Goal: Entertainment & Leisure: Consume media (video, audio)

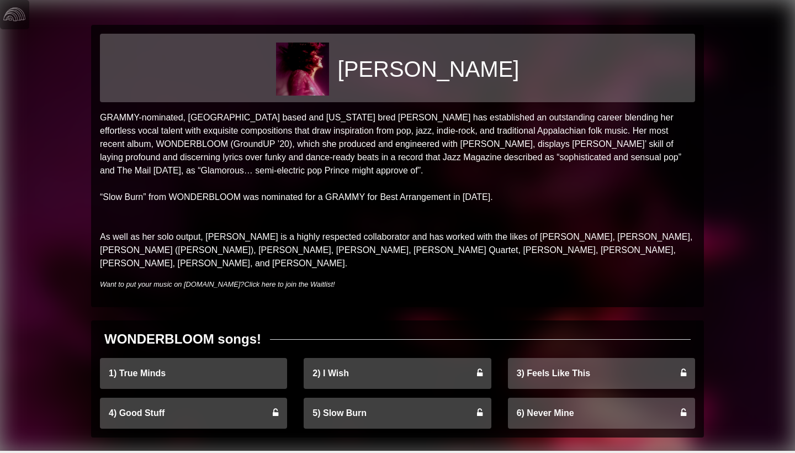
scroll to position [1, 0]
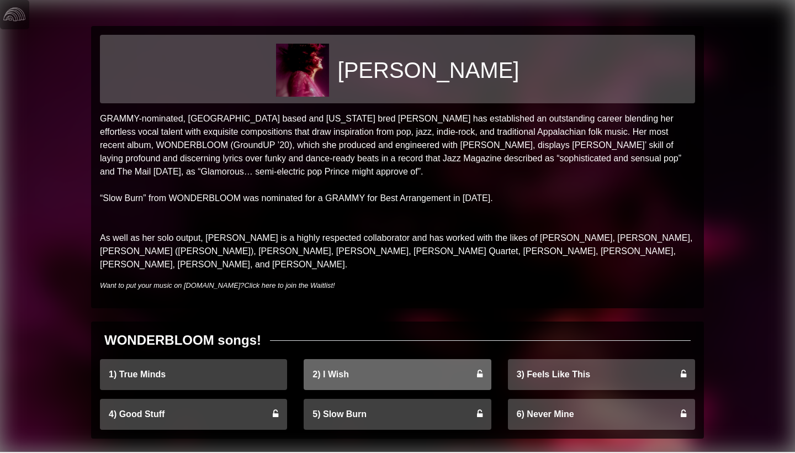
click at [411, 359] on link "2) I Wish" at bounding box center [397, 374] width 187 height 31
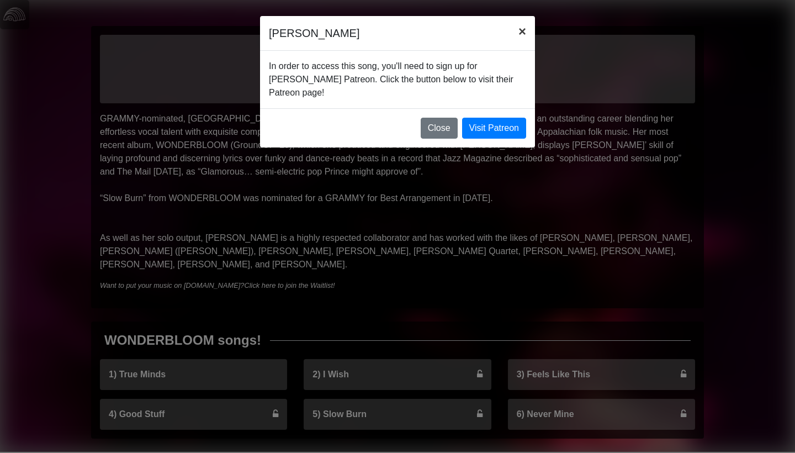
click at [522, 34] on span "×" at bounding box center [522, 31] width 8 height 15
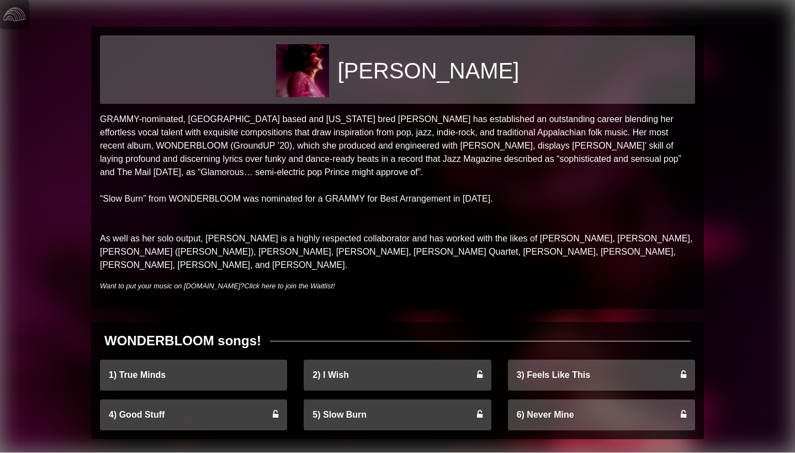
scroll to position [0, 0]
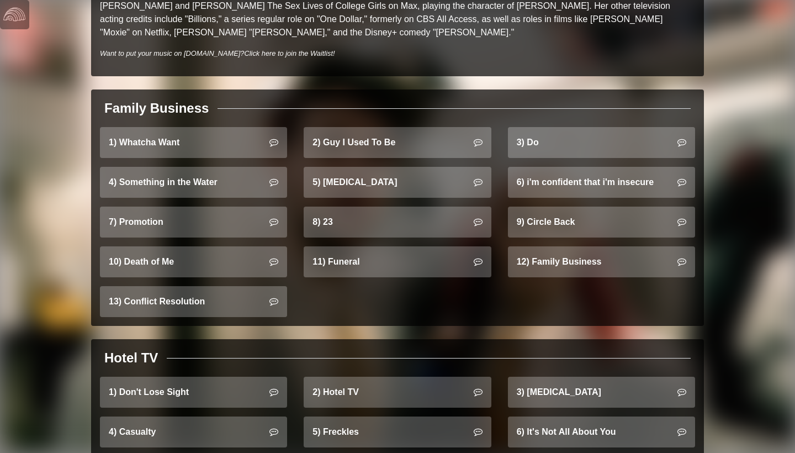
scroll to position [628, 0]
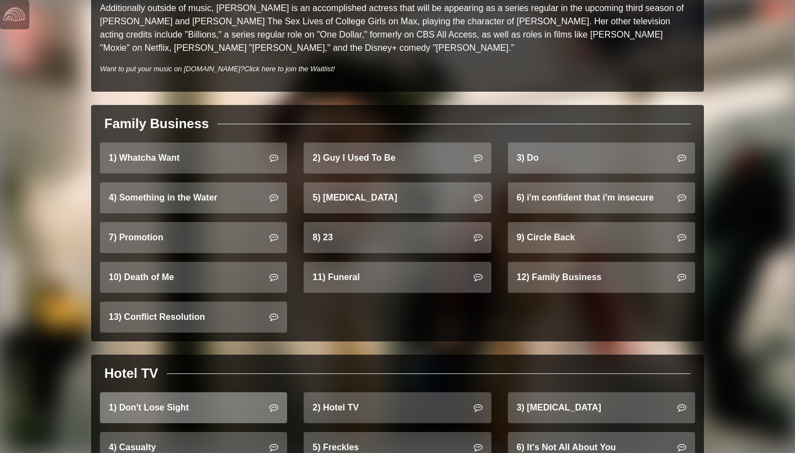
click at [214, 392] on link "1) Don't Lose Sight" at bounding box center [193, 407] width 187 height 31
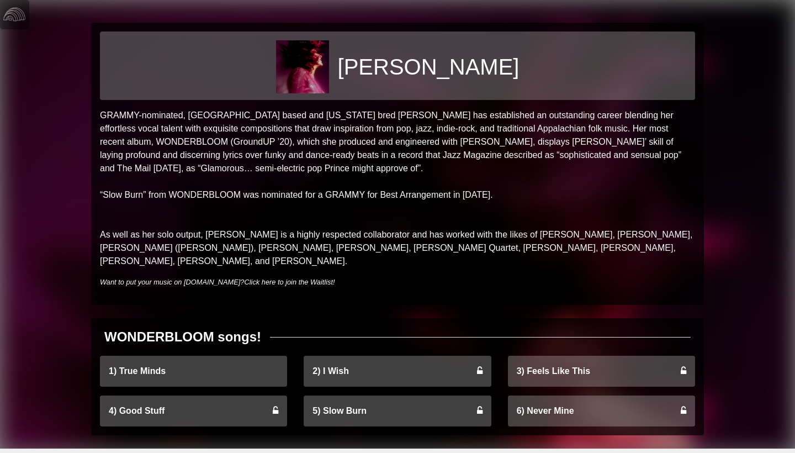
scroll to position [1, 0]
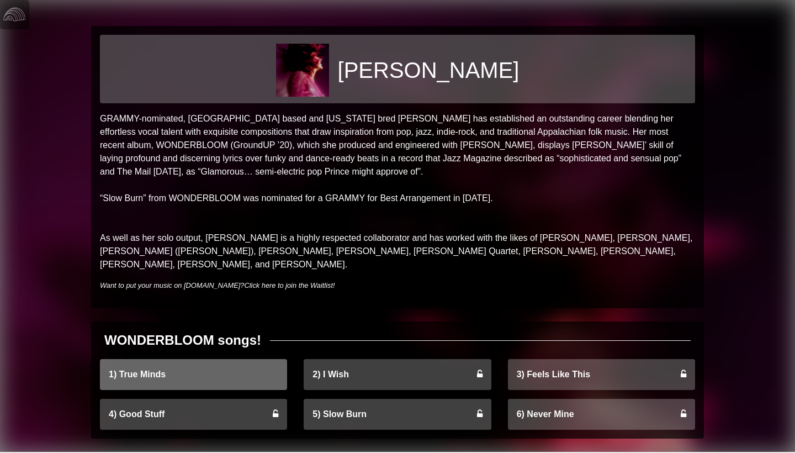
click at [189, 359] on link "1) True Minds" at bounding box center [193, 374] width 187 height 31
